Goal: Task Accomplishment & Management: Use online tool/utility

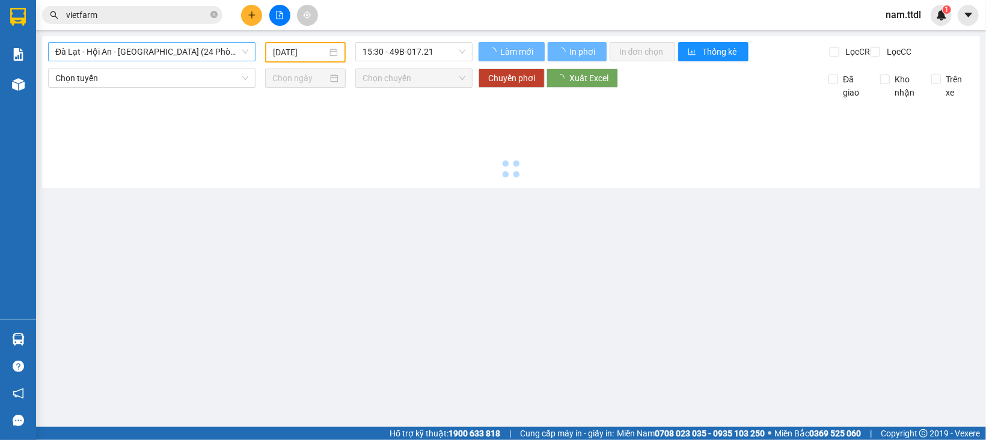
click at [102, 55] on span "Đà Lạt - Hội An - [GEOGRAPHIC_DATA] (24 Phòng)" at bounding box center [151, 52] width 193 height 18
type input "[DATE]"
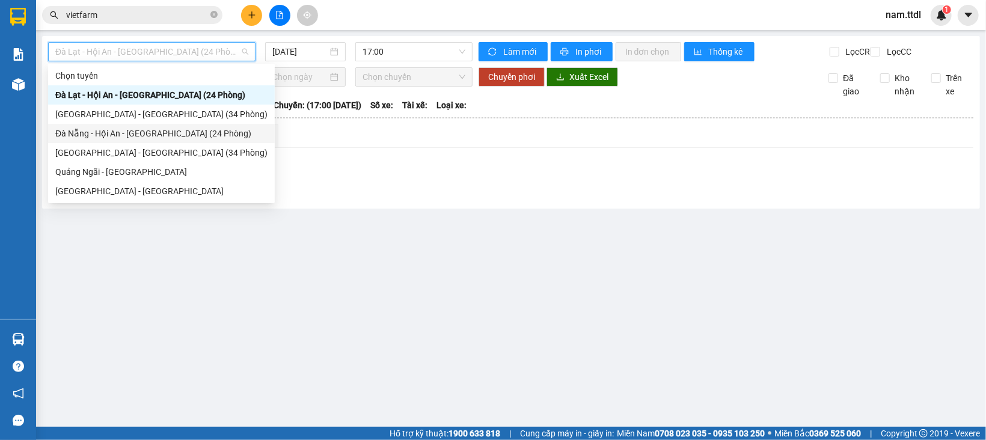
click at [92, 136] on div "Đà Nẵng - Hội An - [GEOGRAPHIC_DATA] (24 Phòng)" at bounding box center [161, 133] width 212 height 13
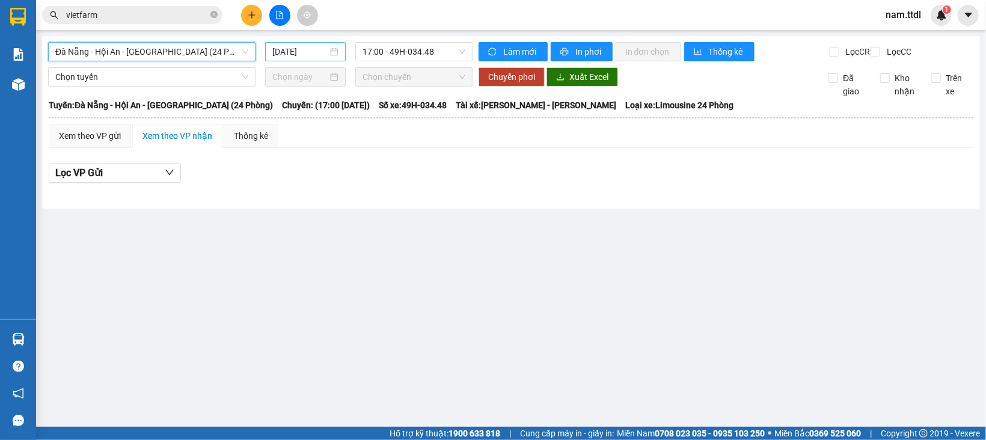
click at [308, 54] on input "[DATE]" at bounding box center [299, 51] width 55 height 13
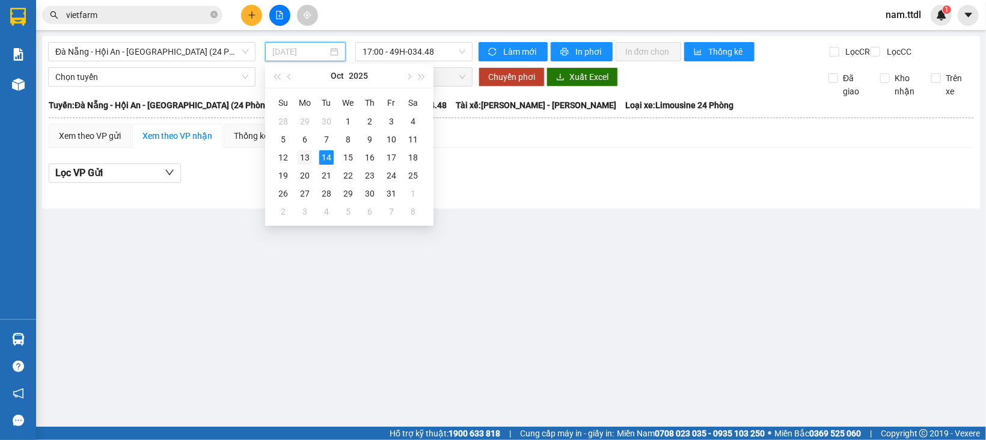
click at [301, 156] on div "13" at bounding box center [305, 157] width 14 height 14
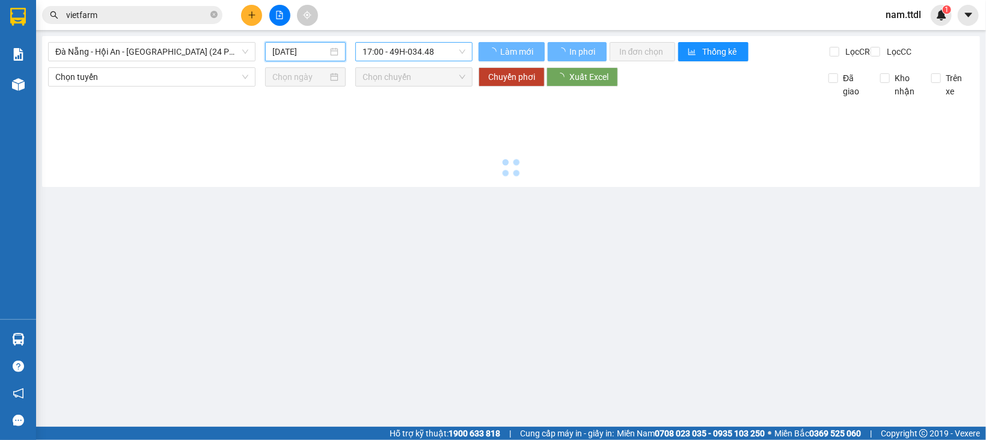
type input "[DATE]"
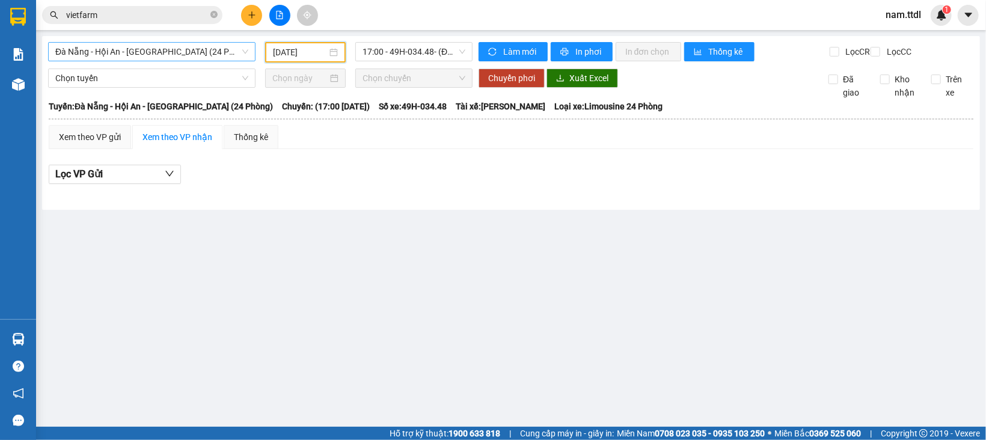
click at [183, 55] on span "Đà Nẵng - Hội An - [GEOGRAPHIC_DATA] (24 Phòng)" at bounding box center [151, 52] width 193 height 18
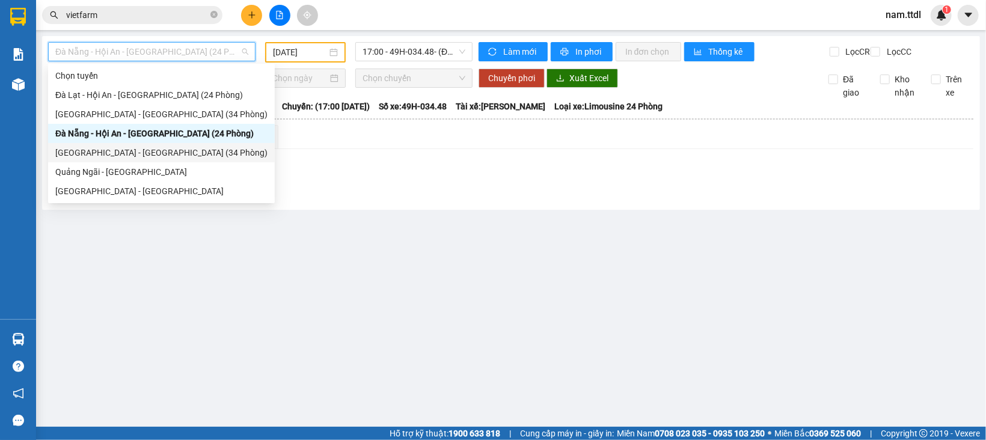
click at [106, 148] on div "[GEOGRAPHIC_DATA] - [GEOGRAPHIC_DATA] (34 Phòng)" at bounding box center [161, 152] width 212 height 13
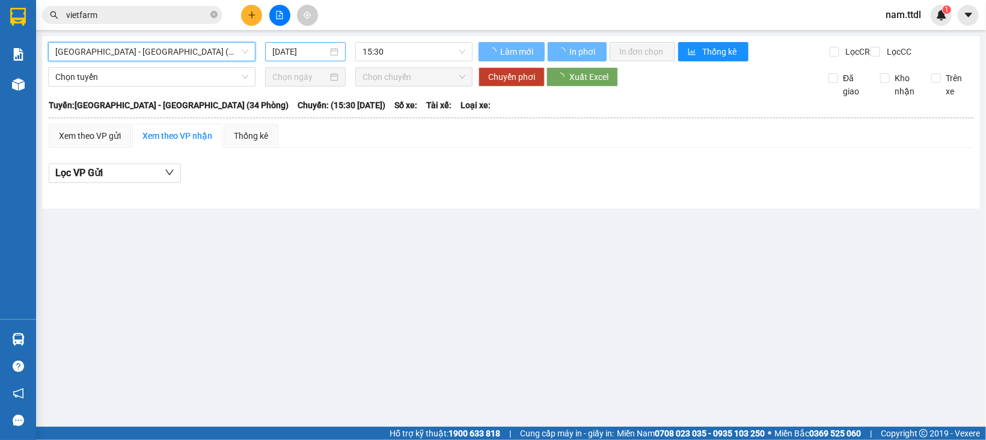
click at [273, 48] on input "[DATE]" at bounding box center [299, 51] width 55 height 13
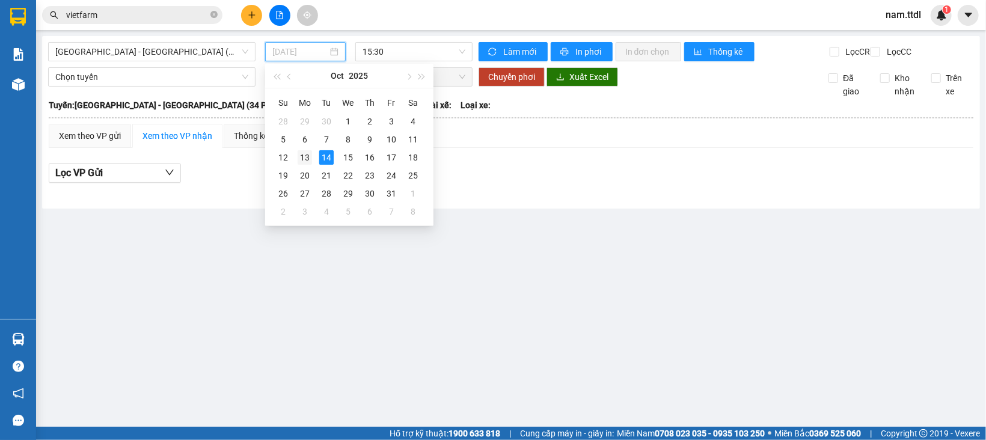
click at [308, 157] on div "13" at bounding box center [305, 157] width 14 height 14
type input "[DATE]"
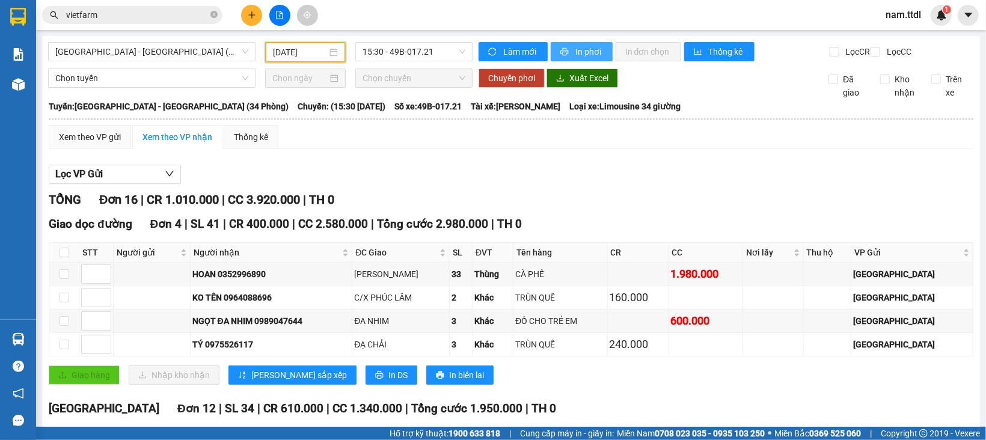
click at [583, 54] on span "In phơi" at bounding box center [589, 51] width 28 height 13
click at [575, 56] on span "In phơi" at bounding box center [589, 51] width 28 height 13
drag, startPoint x: 932, startPoint y: 26, endPoint x: 352, endPoint y: 15, distance: 580.3
click at [352, 15] on div "Kết quả tìm kiếm ( 1 ) Bộ lọc Gửi 3 ngày gần nhất Mã ĐH Trạng thái Món hàng Thu…" at bounding box center [493, 15] width 986 height 30
